Goal: Task Accomplishment & Management: Manage account settings

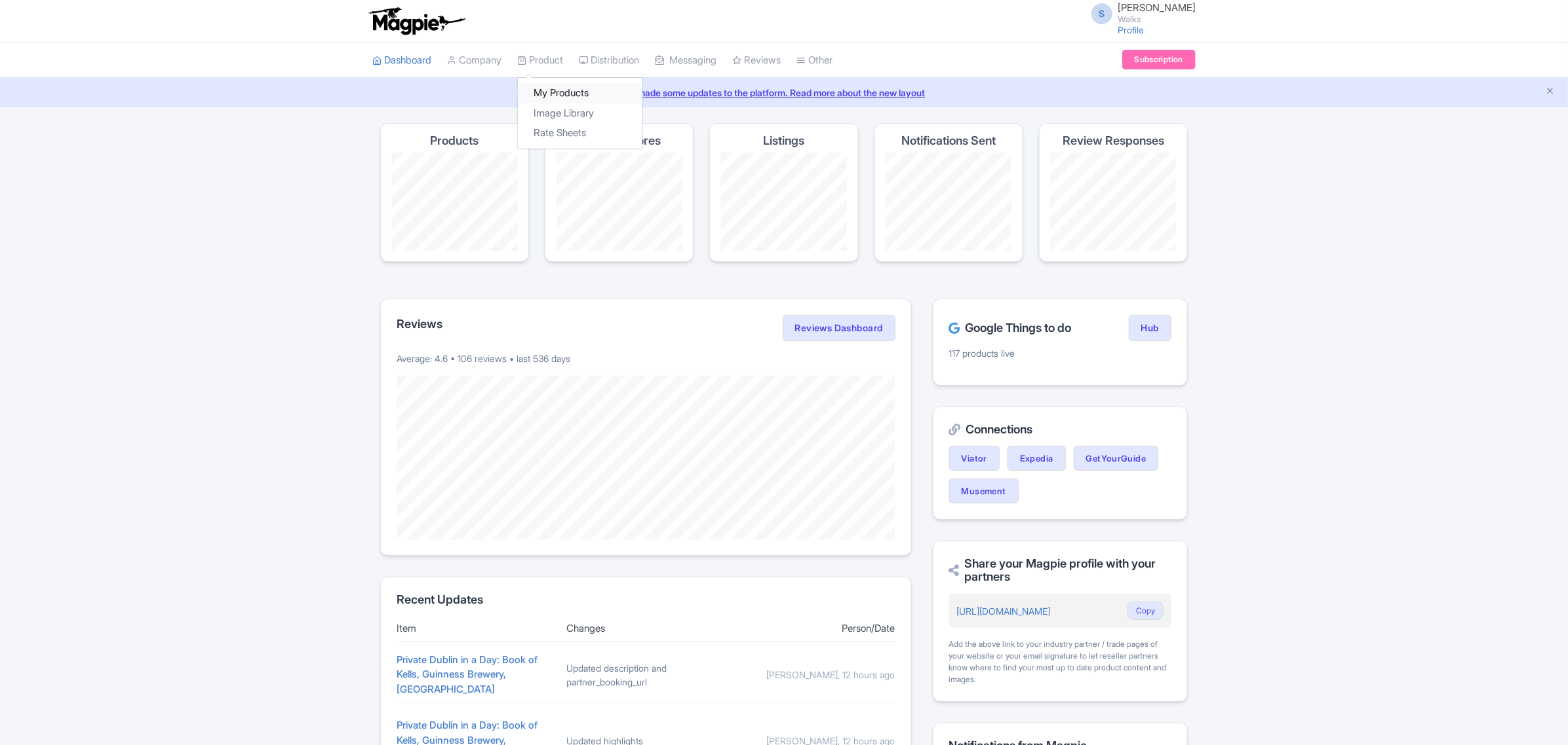
click at [538, 96] on link "My Products" at bounding box center [580, 93] width 125 height 20
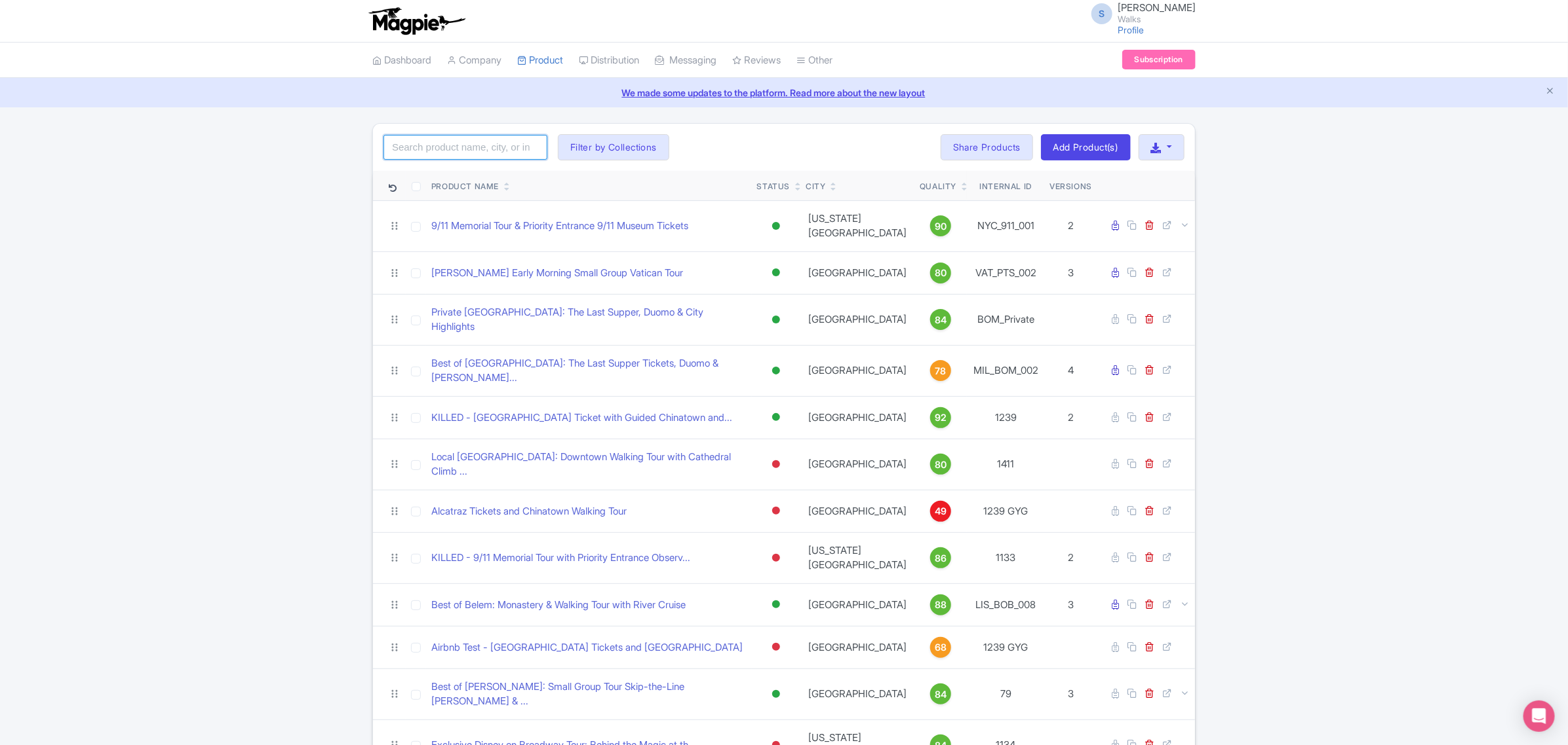
click at [441, 153] on input "search" at bounding box center [465, 147] width 164 height 25
type input "statue"
click button "Search" at bounding box center [0, 0] width 0 height 0
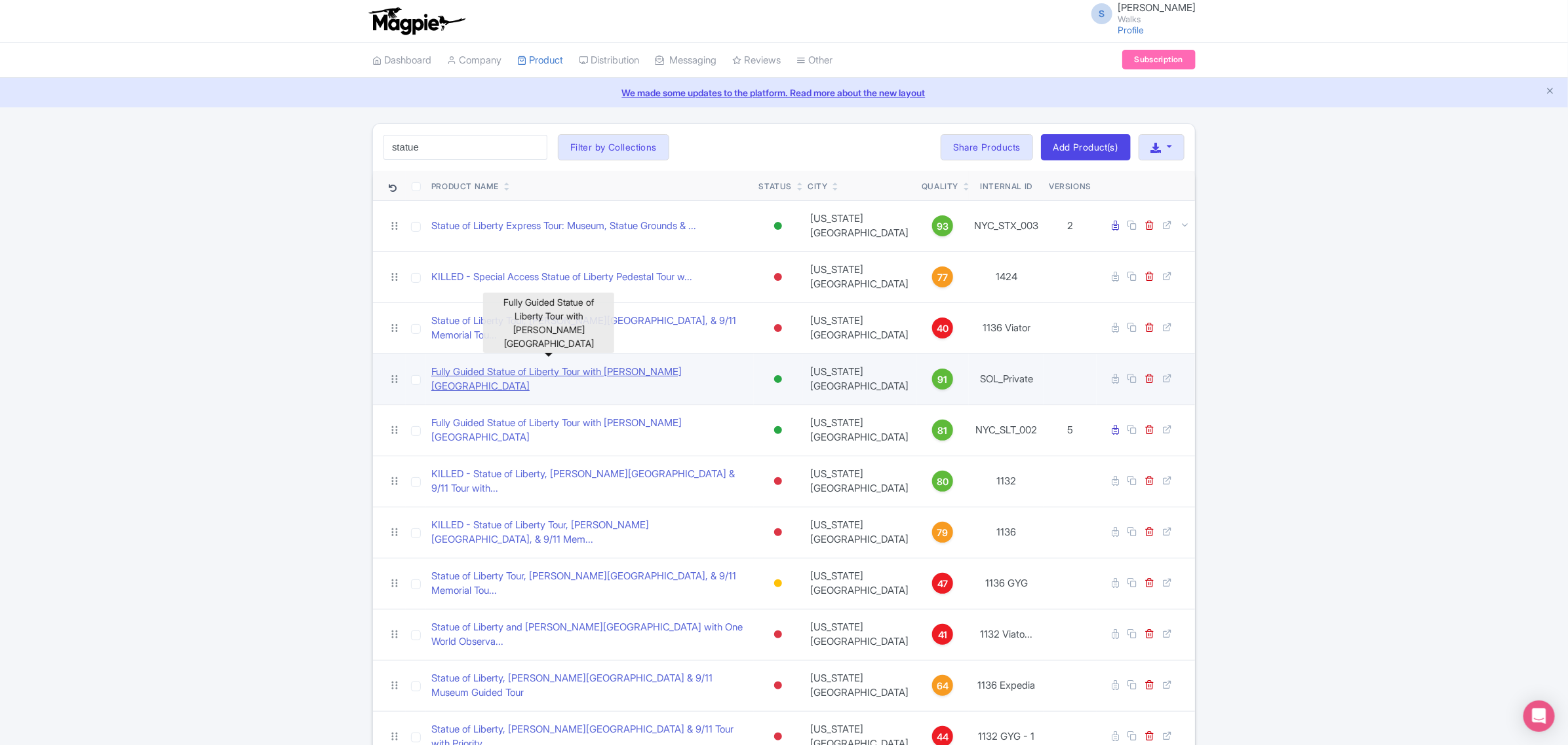
click at [626, 365] on link "Fully Guided Statue of Liberty Tour with [PERSON_NAME][GEOGRAPHIC_DATA]" at bounding box center [590, 380] width 317 height 30
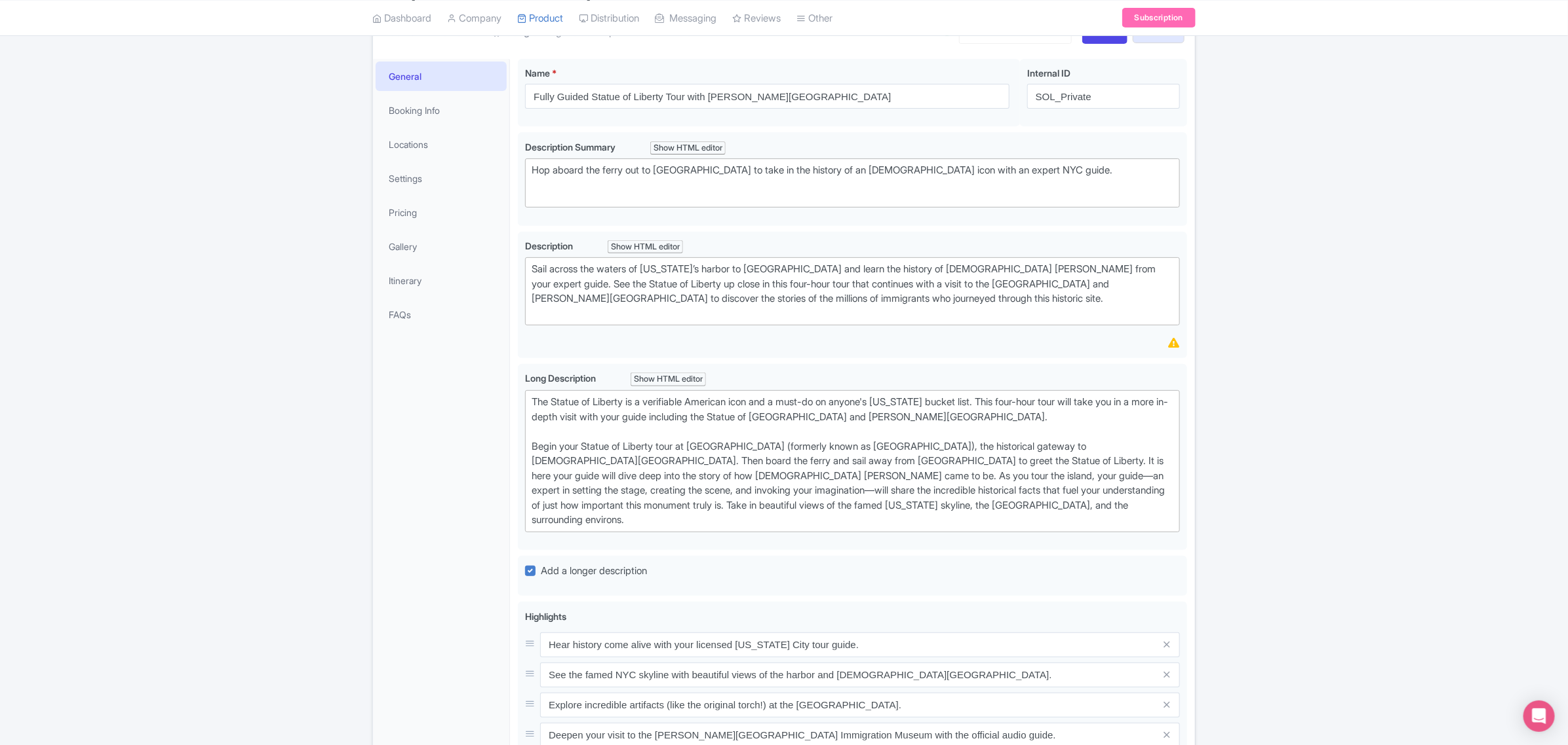
scroll to position [328, 0]
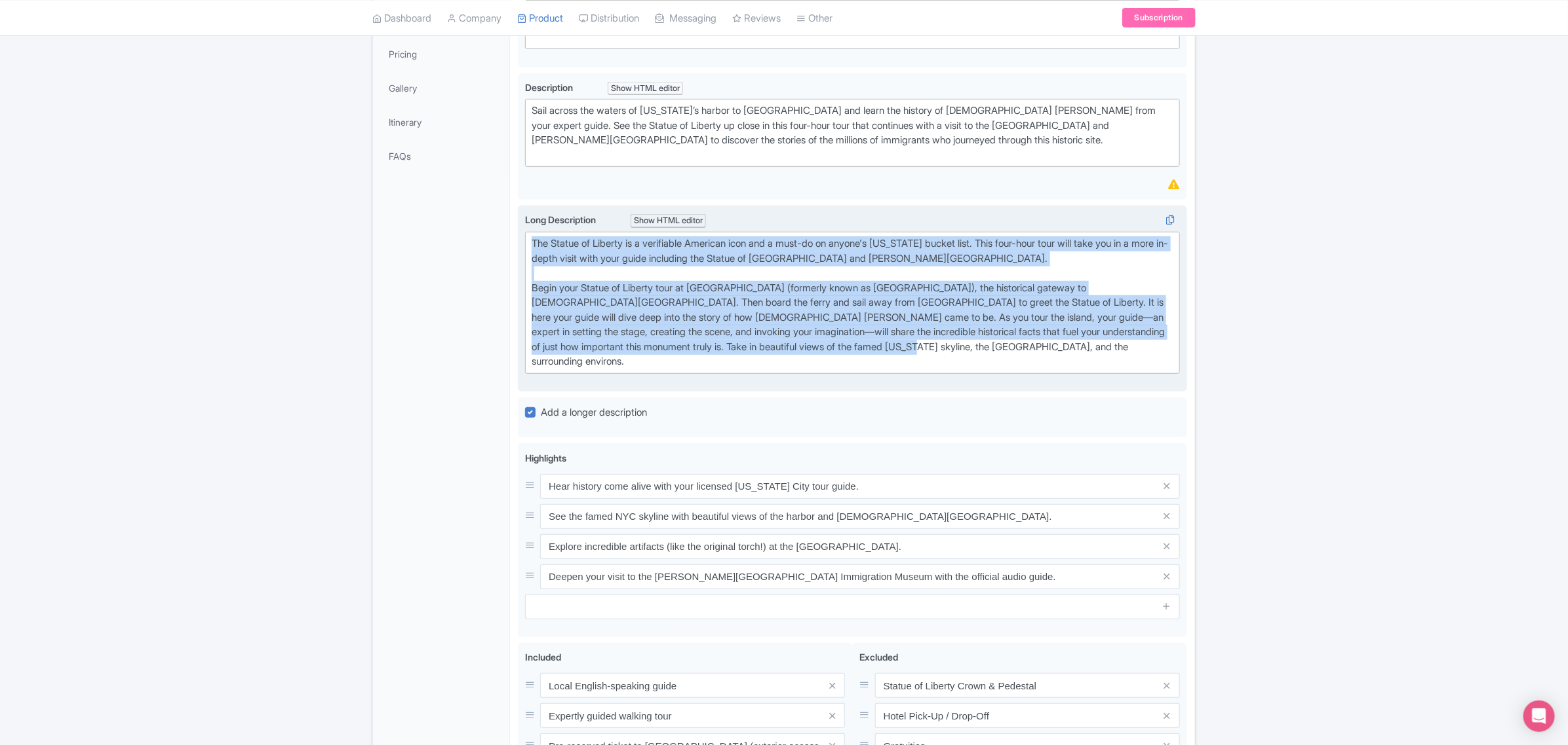
drag, startPoint x: 915, startPoint y: 345, endPoint x: 531, endPoint y: 237, distance: 398.9
click at [531, 237] on trix-editor "The Statue of Liberty is a verifiable American icon and a must-do on anyone's N…" at bounding box center [852, 303] width 655 height 142
copy div "The Statue of Liberty is a verifiable American icon and a must-do on anyone's N…"
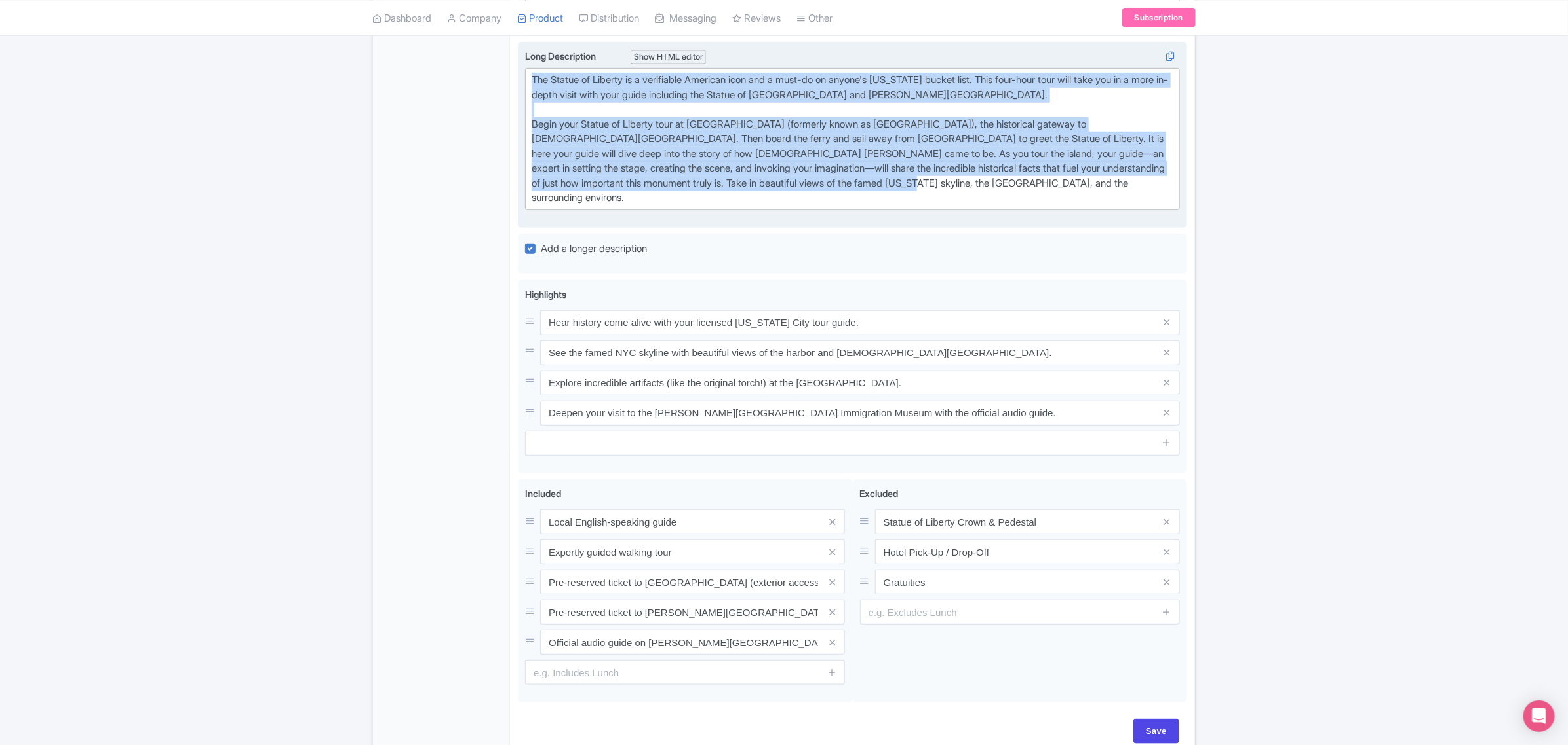
scroll to position [164, 0]
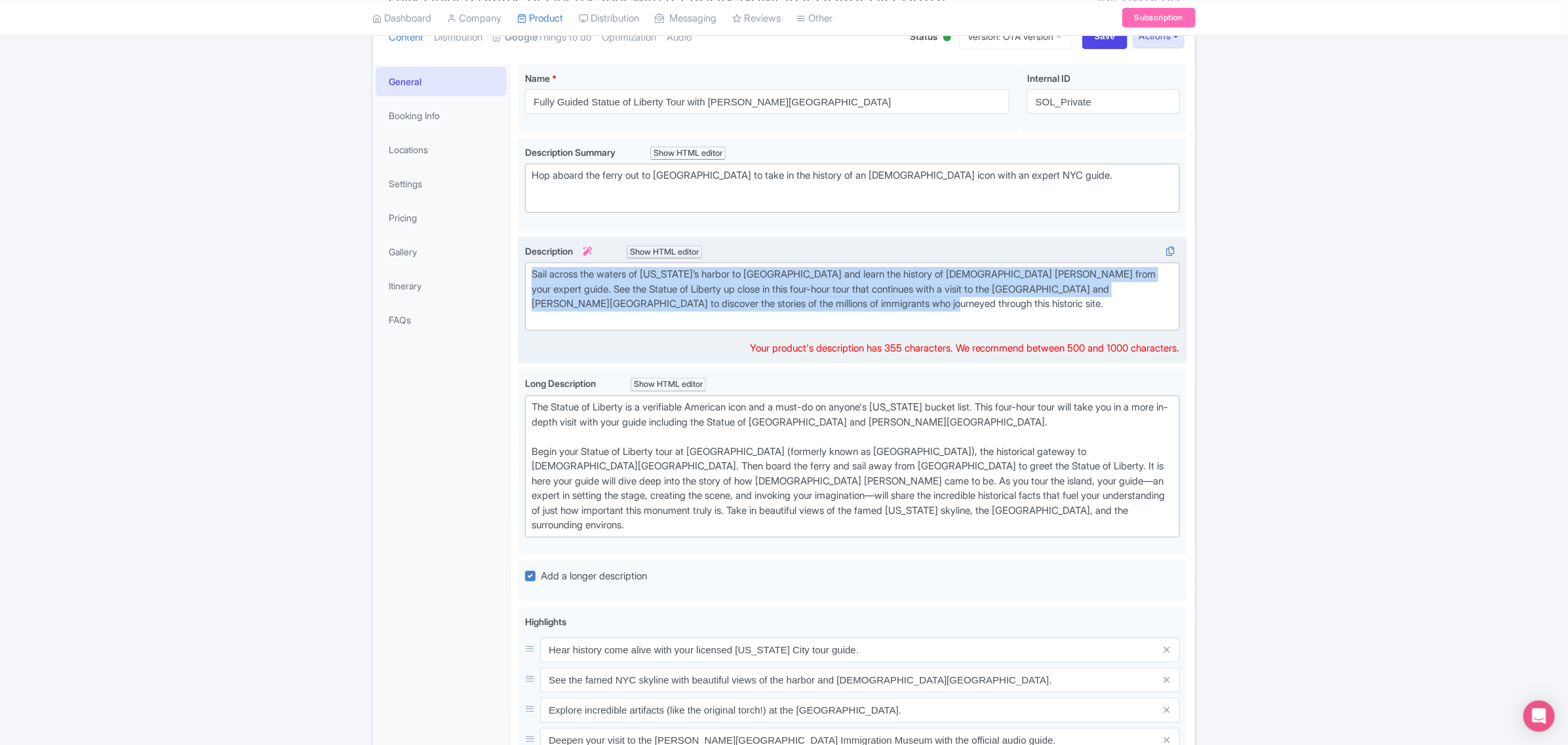
drag, startPoint x: 821, startPoint y: 303, endPoint x: 533, endPoint y: 257, distance: 291.7
click at [533, 257] on div "Description i Show HTML editor Bold Italic Strikethrough Link Heading Quote Cod…" at bounding box center [852, 288] width 655 height 88
copy div "Sail across the waters of New York’s harbor to Liberty Island and learn the his…"
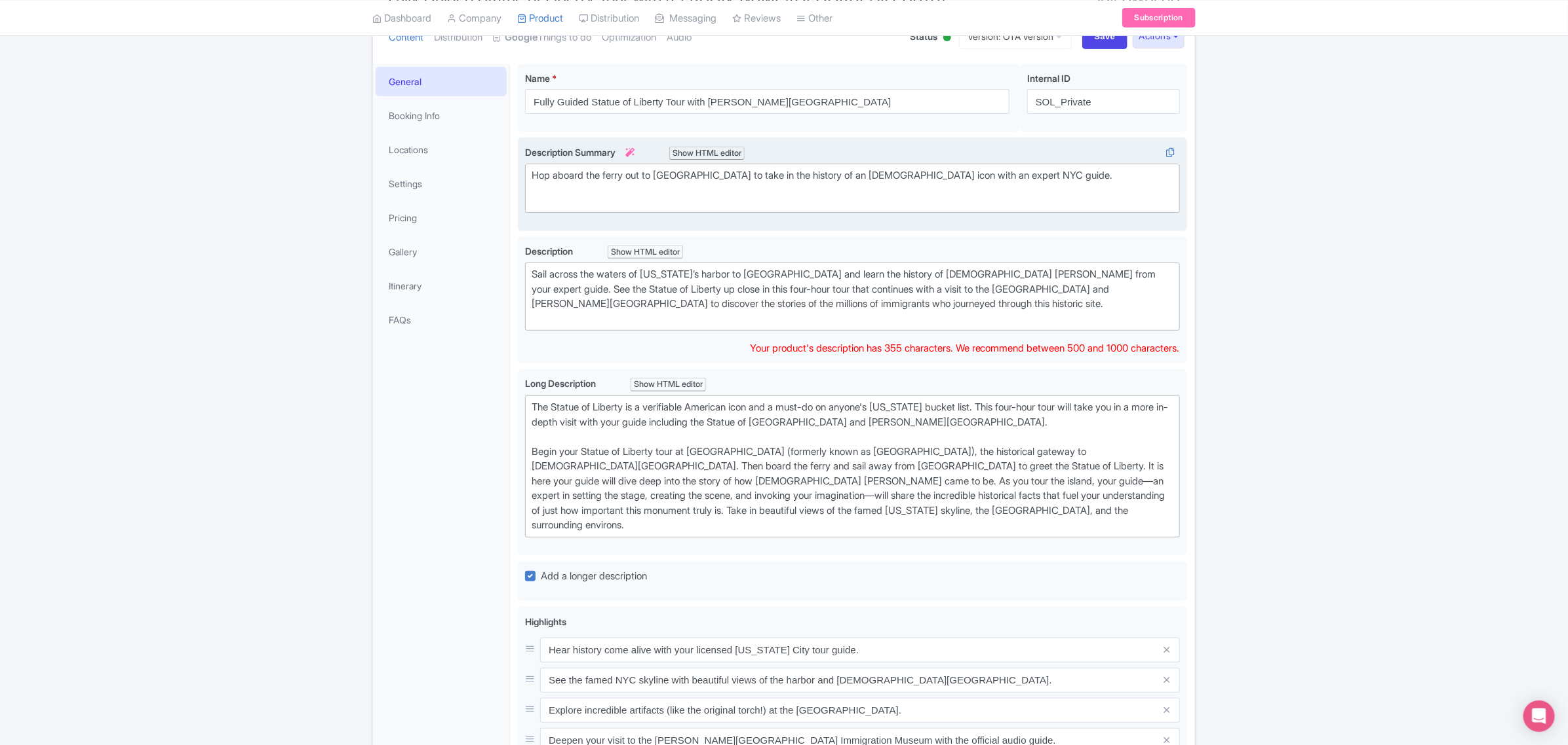
scroll to position [178, 0]
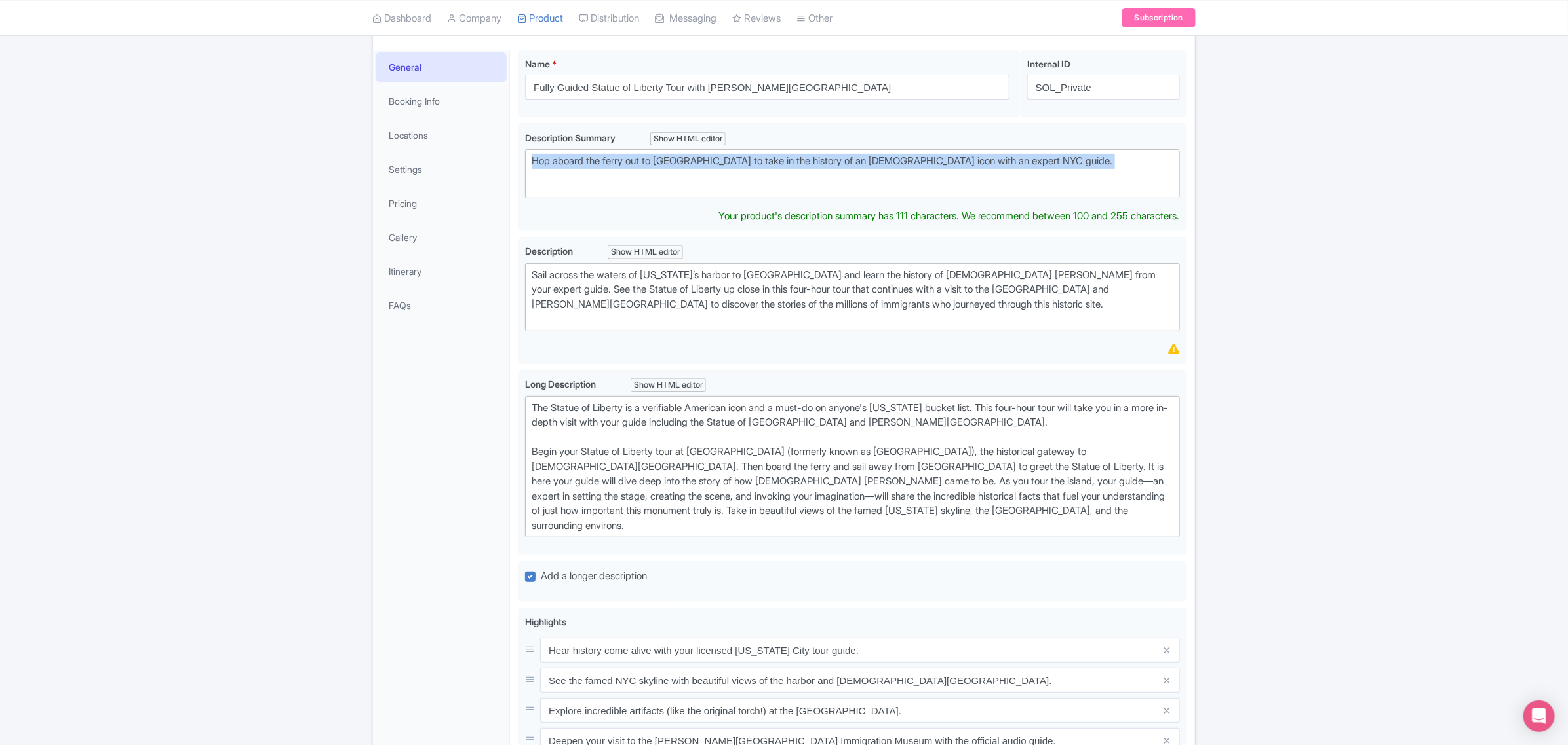
drag, startPoint x: 1047, startPoint y: 178, endPoint x: 509, endPoint y: 146, distance: 539.0
click at [509, 146] on div "General Booking Info Locations Settings Pricing Gallery Itinerary FAQs Fully Gu…" at bounding box center [784, 563] width 822 height 1044
type trix-editor "<div>Hop aboard the ferry out to Liberty Island to take in the history of an Am…"
copy div "Hop aboard the ferry out to Liberty Island to take in the history of an America…"
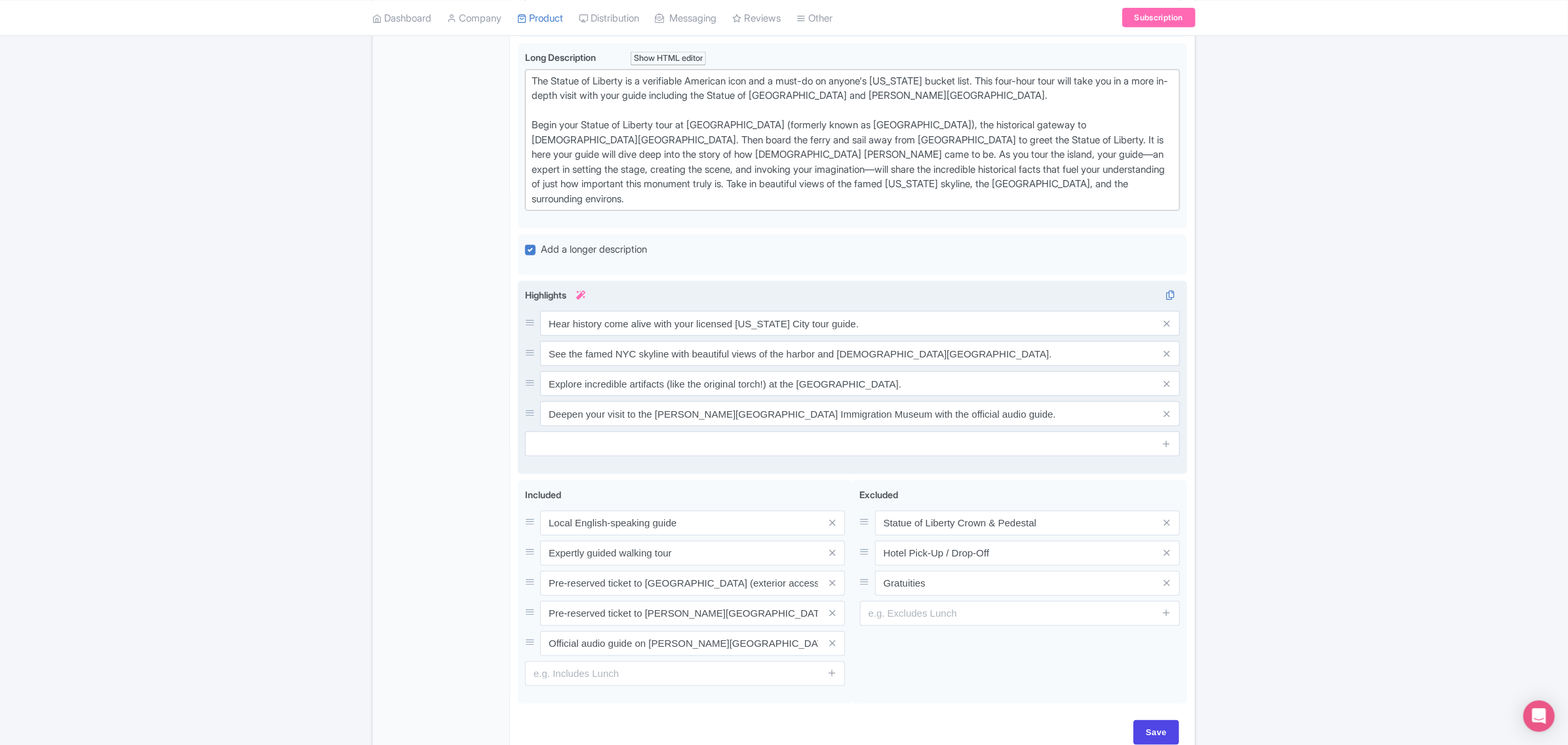
scroll to position [506, 0]
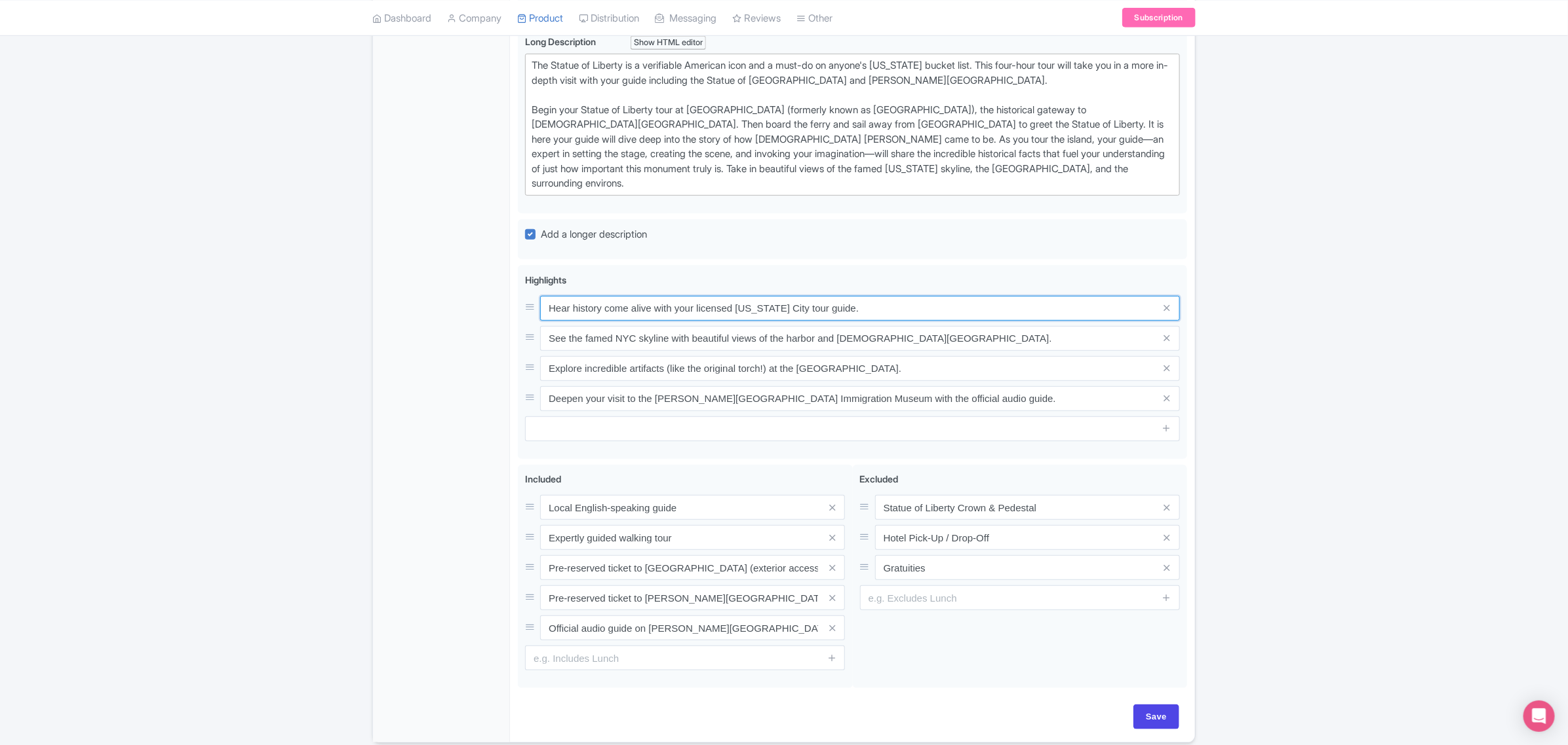
drag, startPoint x: 907, startPoint y: 315, endPoint x: 472, endPoint y: 306, distance: 435.1
click at [472, 306] on div "General Booking Info Locations Settings Pricing Gallery Itinerary FAQs Fully Gu…" at bounding box center [784, 228] width 822 height 1028
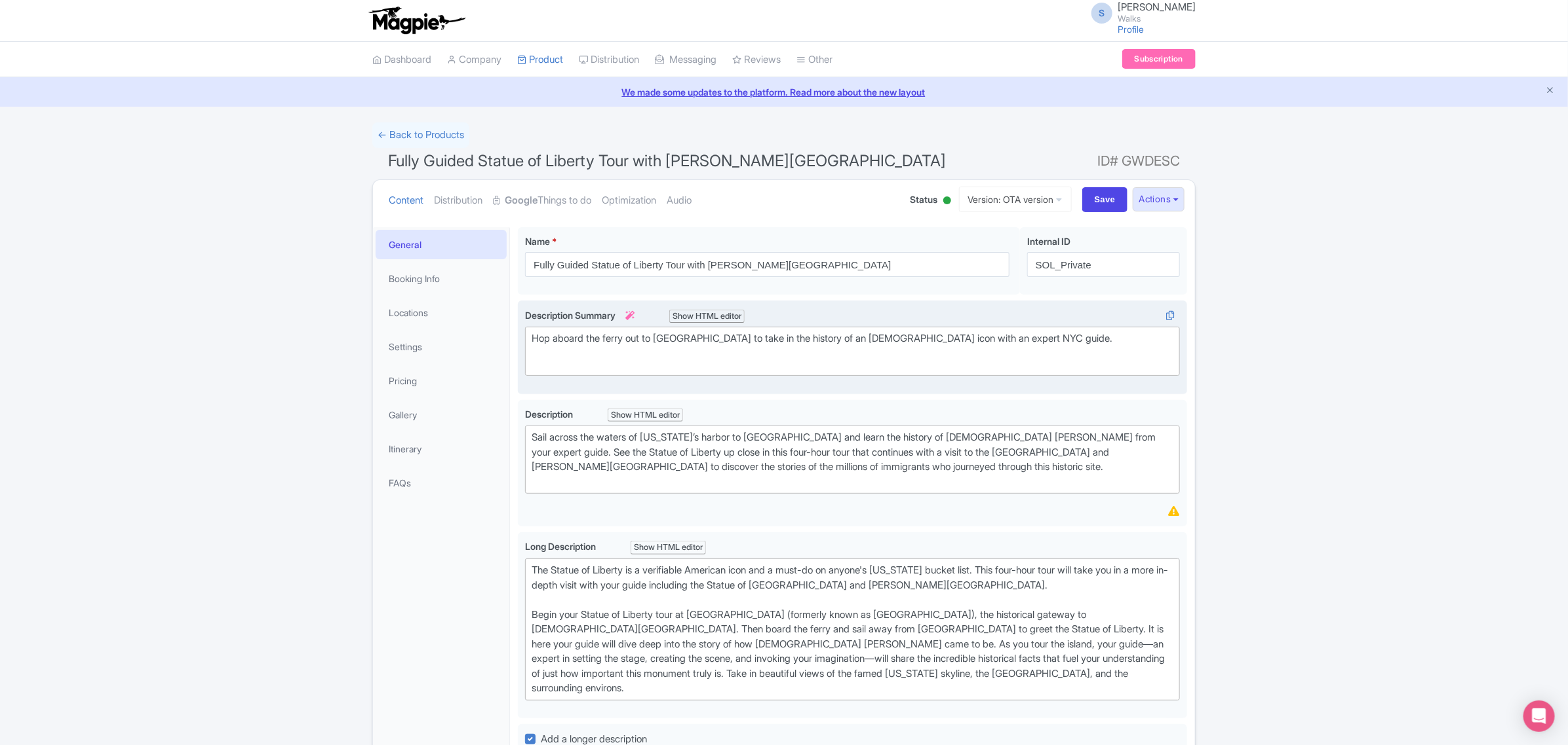
scroll to position [0, 0]
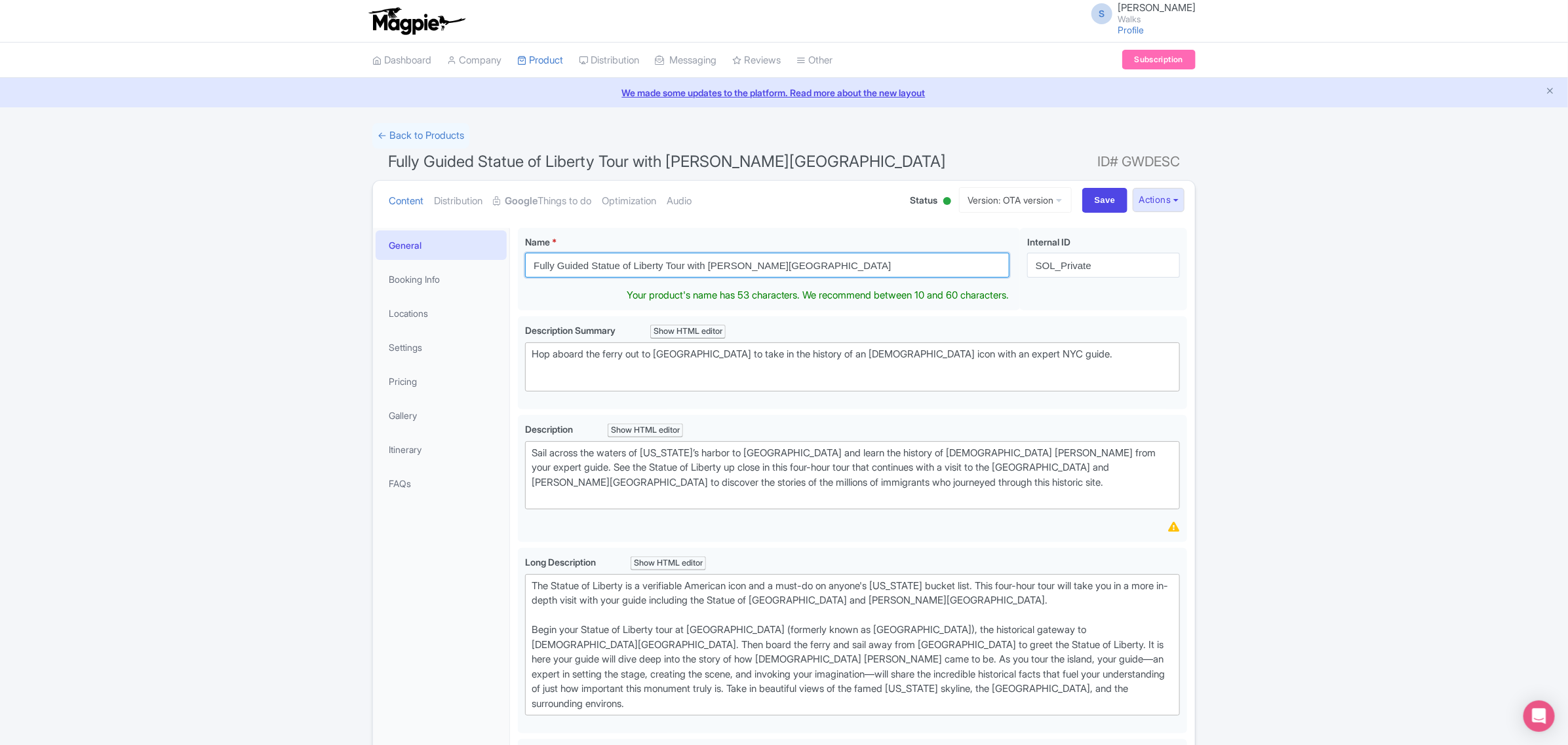
drag, startPoint x: 779, startPoint y: 263, endPoint x: 368, endPoint y: 257, distance: 411.0
click at [368, 257] on div "← Back to Products Fully Guided Statue of Liberty Tour with Ellis Island ID# GW…" at bounding box center [784, 693] width 839 height 1141
click at [439, 335] on link "Settings" at bounding box center [441, 347] width 131 height 30
